Goal: Use online tool/utility

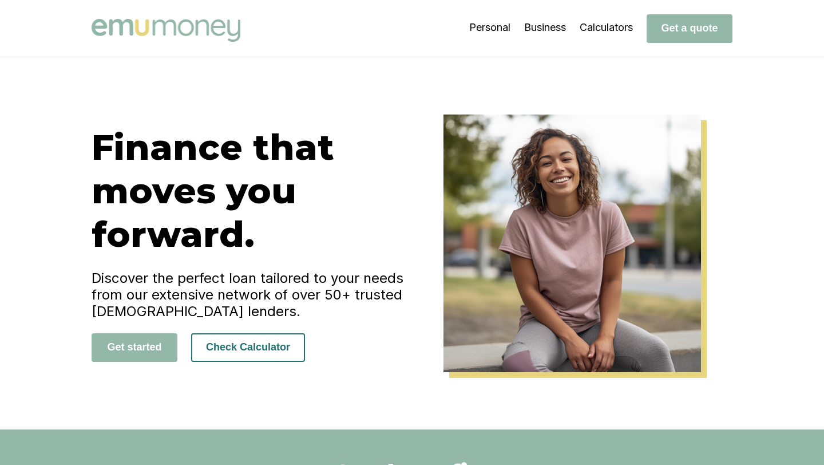
click at [266, 346] on button "Check Calculator" at bounding box center [248, 347] width 114 height 29
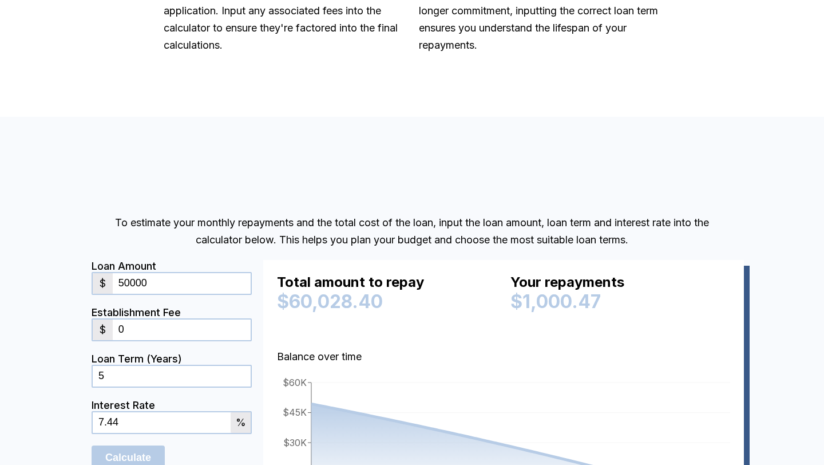
scroll to position [954, 0]
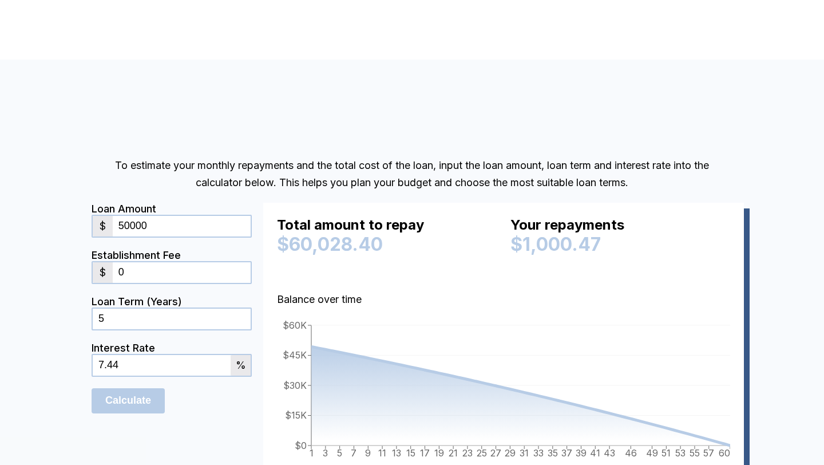
click at [245, 370] on div "%" at bounding box center [241, 365] width 20 height 21
click at [194, 369] on input "7.44" at bounding box center [162, 365] width 138 height 21
click at [177, 229] on input "50000" at bounding box center [182, 226] width 138 height 21
drag, startPoint x: 352, startPoint y: 243, endPoint x: 278, endPoint y: 240, distance: 73.9
click at [277, 240] on div "$60,028.40" at bounding box center [387, 244] width 220 height 22
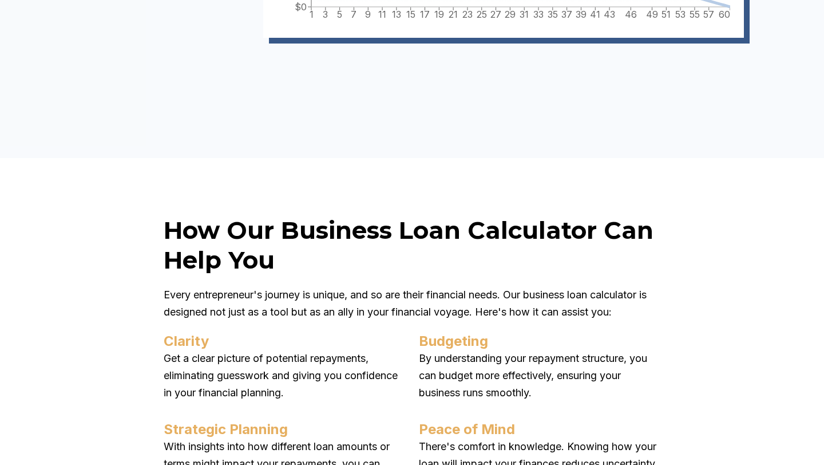
scroll to position [1395, 0]
